Goal: Find specific page/section: Find specific page/section

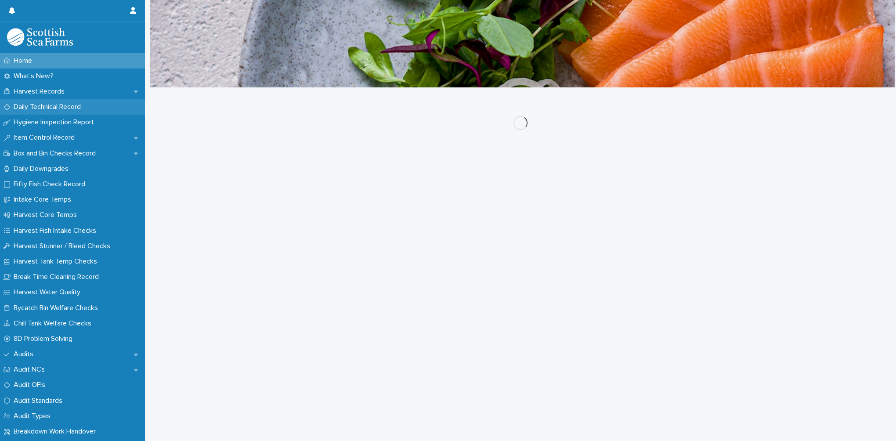
click at [56, 108] on p "Daily Technical Record" at bounding box center [49, 107] width 78 height 8
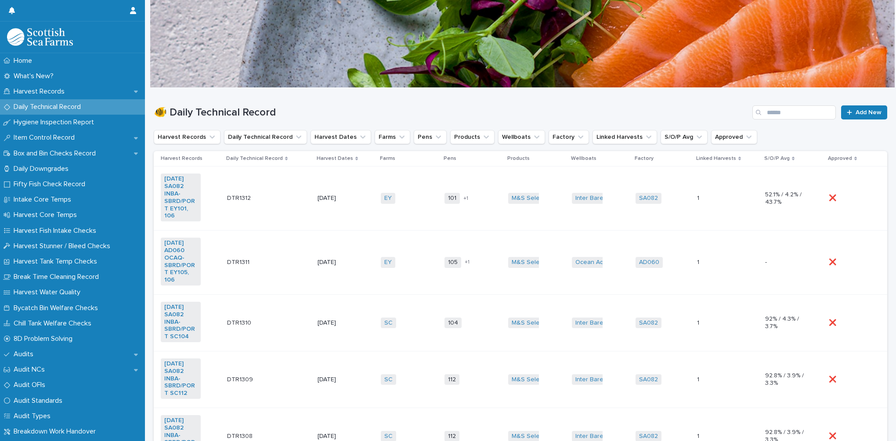
click at [276, 218] on td "DTR1312 DTR1312" at bounding box center [269, 198] width 90 height 64
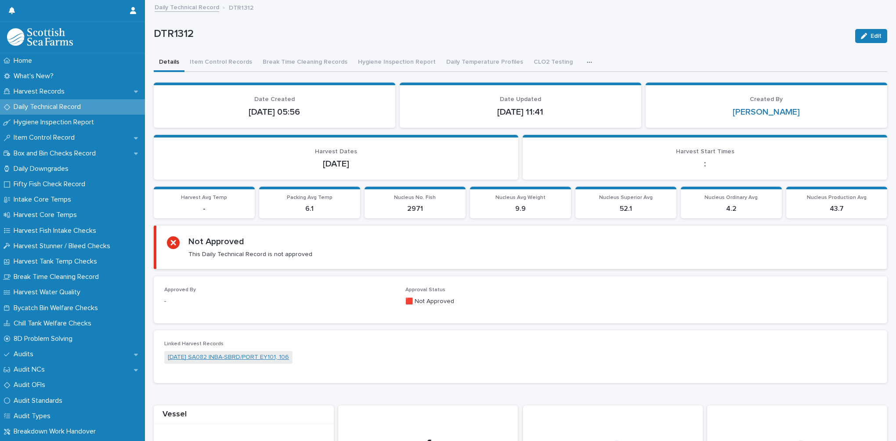
click at [214, 355] on link "[DATE] SA082 INBA-SBRD/PORT EY101, 106" at bounding box center [228, 357] width 121 height 9
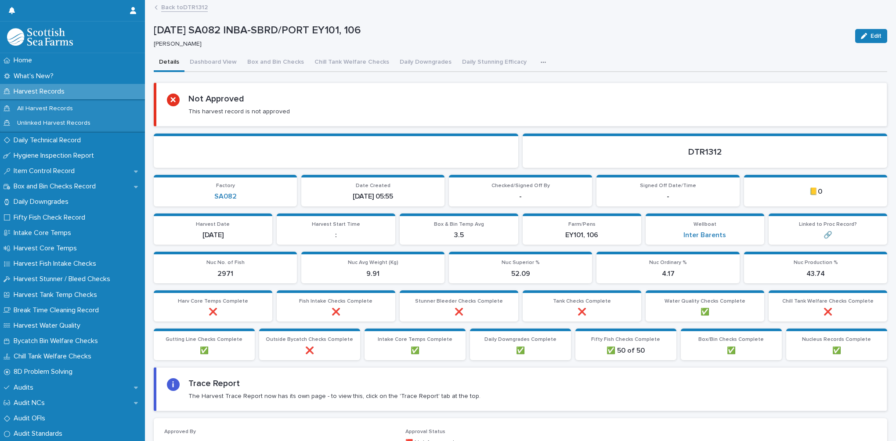
click at [541, 61] on icon "button" at bounding box center [543, 62] width 5 height 6
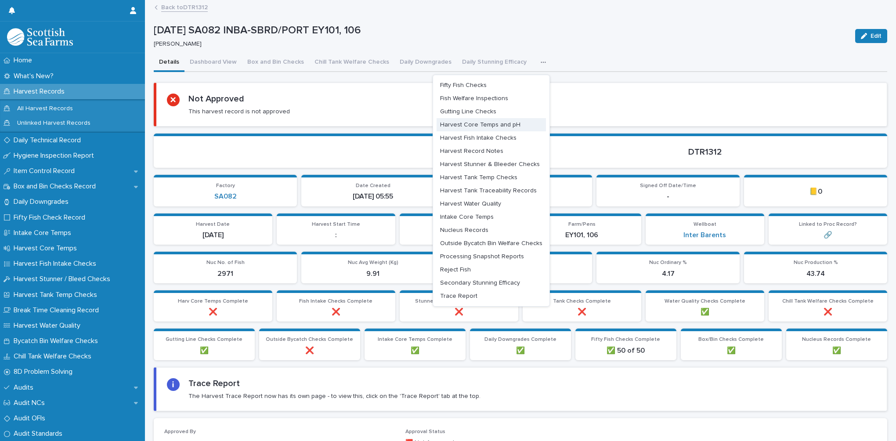
click at [491, 124] on span "Harvest Core Temps and pH" at bounding box center [480, 125] width 80 height 6
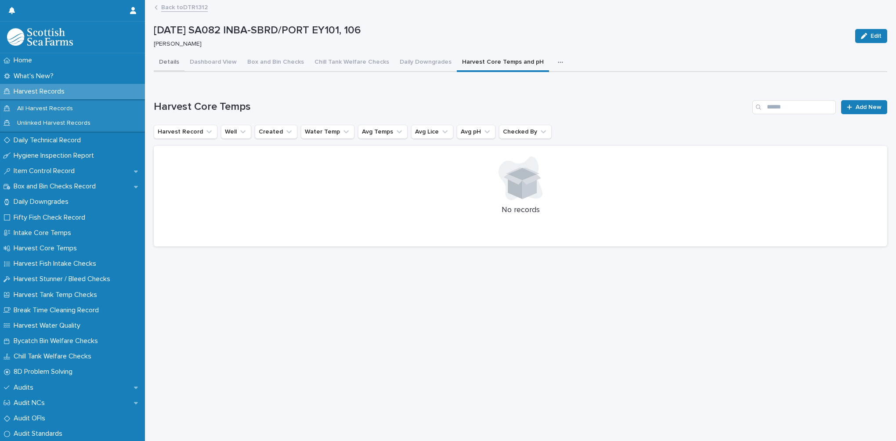
click at [173, 61] on button "Details" at bounding box center [169, 63] width 31 height 18
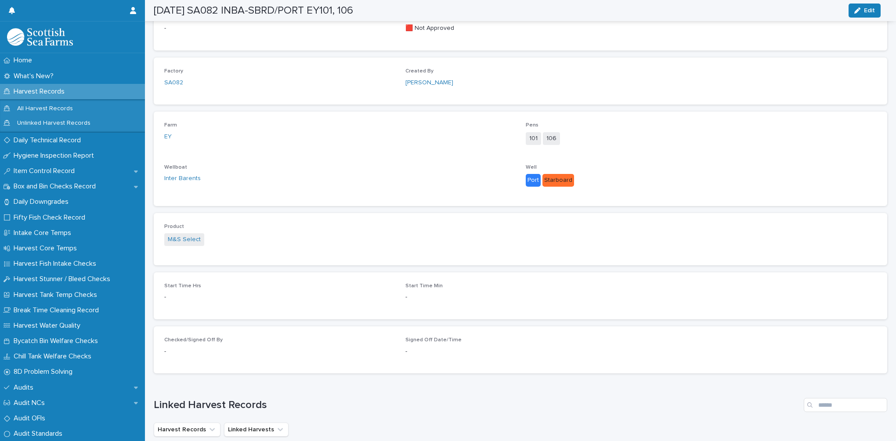
scroll to position [546, 0]
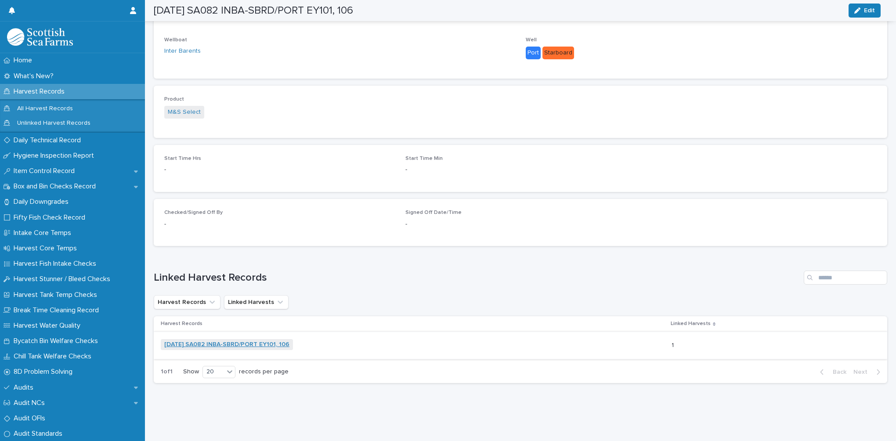
click at [255, 341] on link "[DATE] SA082 INBA-SBRD/PORT EY101, 106" at bounding box center [226, 344] width 125 height 7
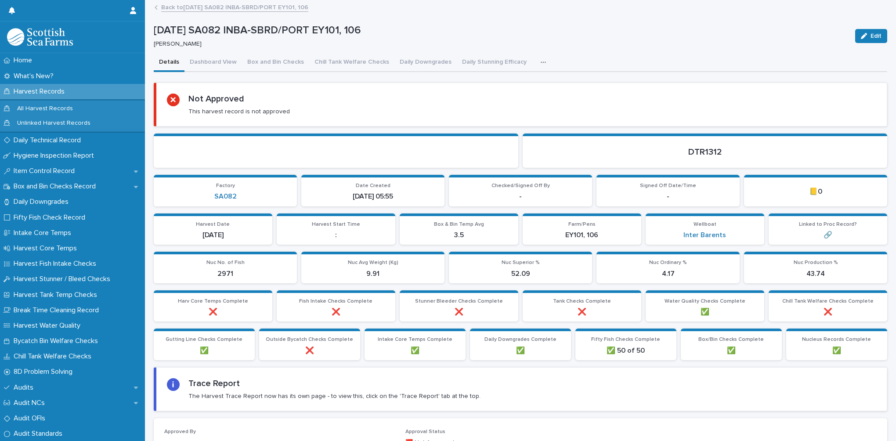
click at [541, 61] on icon "button" at bounding box center [543, 62] width 5 height 6
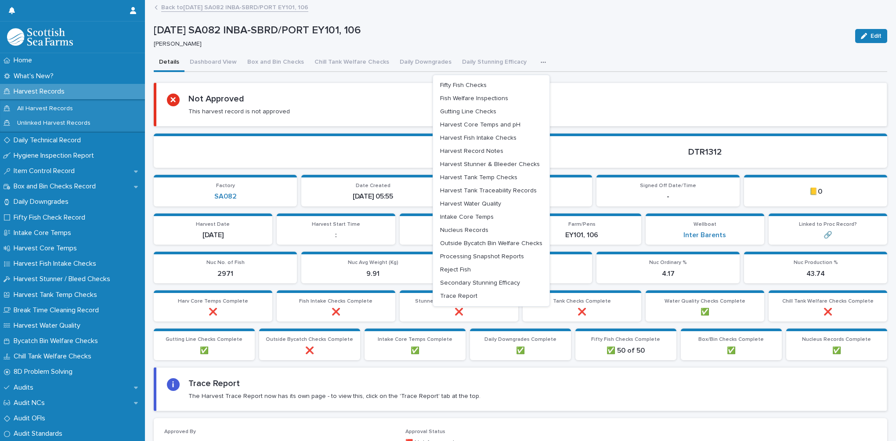
click at [578, 54] on div "Details Dashboard View Box and Bin Checks Chill Tank Welfare Checks Daily Downg…" at bounding box center [521, 63] width 734 height 18
